Goal: Information Seeking & Learning: Learn about a topic

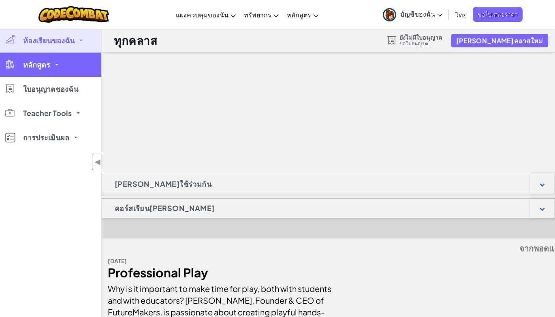
click at [62, 57] on link "หลักสูตร" at bounding box center [50, 65] width 101 height 24
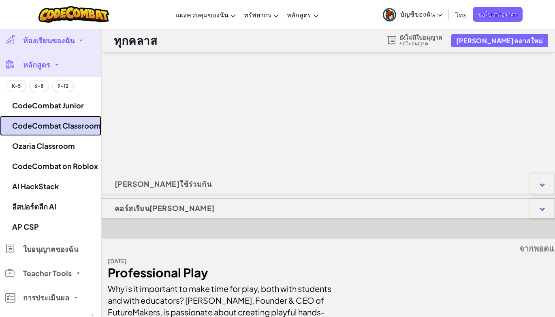
click at [85, 124] on link "CodeCombat Classroom" at bounding box center [50, 126] width 101 height 20
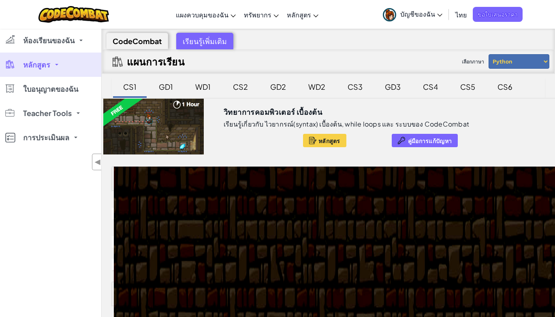
click at [56, 63] on link "หลักสูตร" at bounding box center [50, 65] width 101 height 24
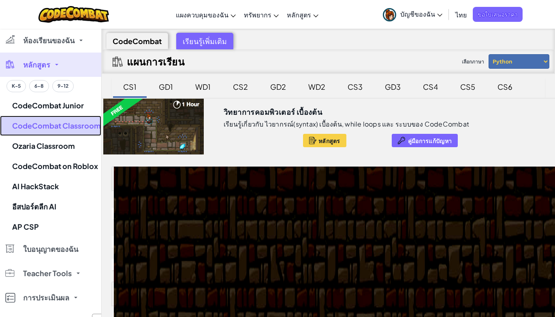
click at [57, 128] on link "CodeCombat Classroom" at bounding box center [50, 126] width 101 height 20
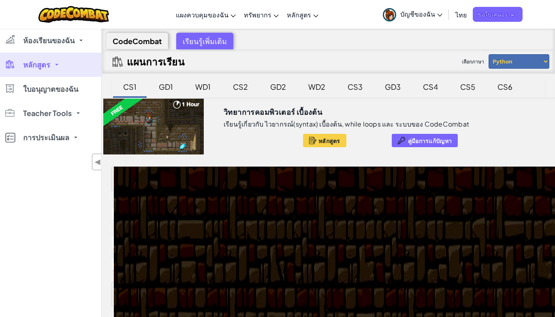
click at [150, 134] on div at bounding box center [154, 127] width 104 height 56
click at [165, 84] on div "GD1" at bounding box center [166, 86] width 30 height 19
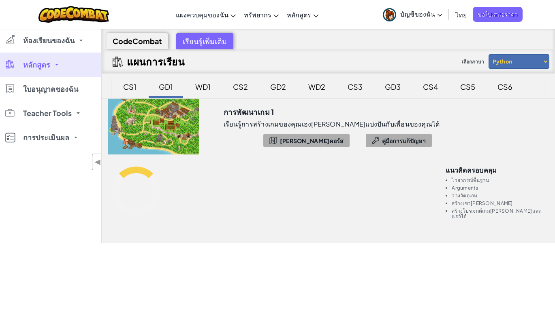
click at [131, 85] on div "CS1" at bounding box center [130, 86] width 30 height 19
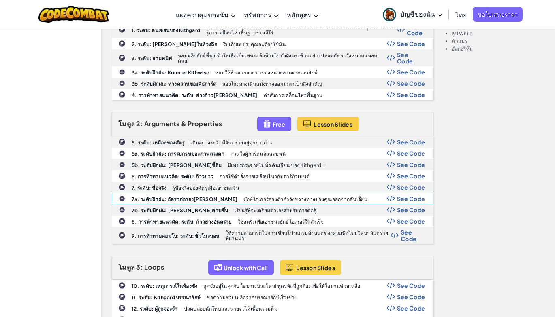
scroll to position [283, 0]
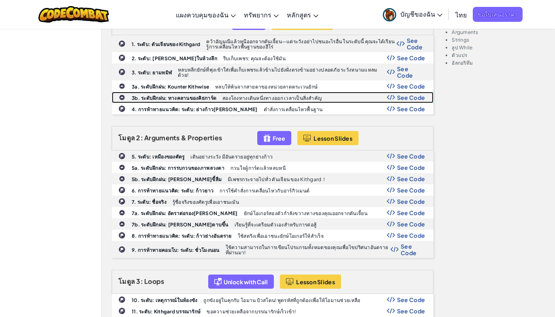
click at [155, 95] on b "3b. ระดับฝึกฝน: ทางคลานของคิธการ์ด" at bounding box center [174, 98] width 85 height 6
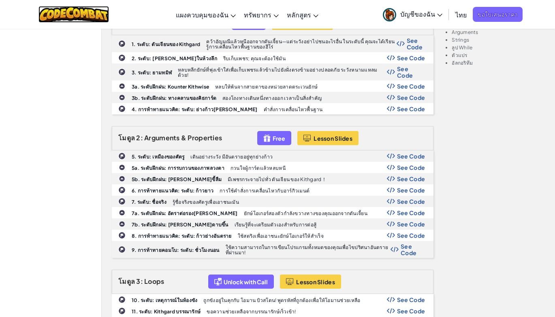
click at [90, 10] on img at bounding box center [73, 14] width 71 height 17
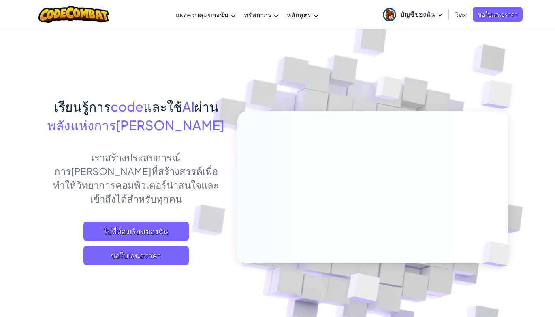
click at [90, 10] on img at bounding box center [73, 14] width 71 height 17
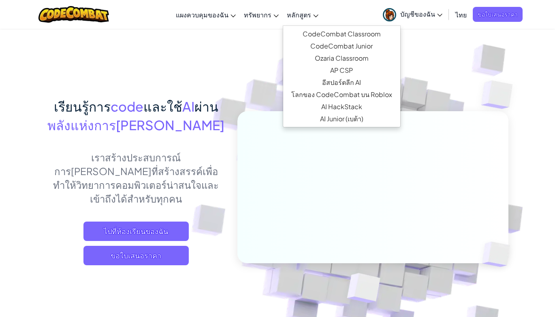
click at [306, 14] on span "หลักสูตร" at bounding box center [299, 15] width 24 height 9
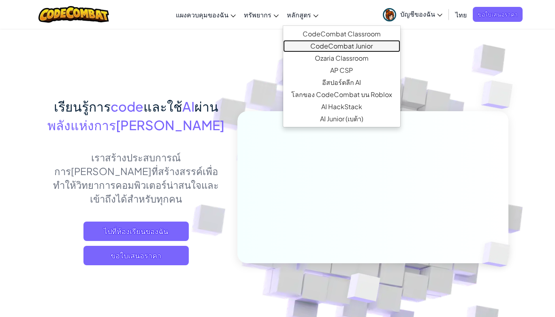
click at [359, 43] on link "CodeCombat Junior" at bounding box center [341, 46] width 117 height 12
